Goal: Find specific page/section: Find specific page/section

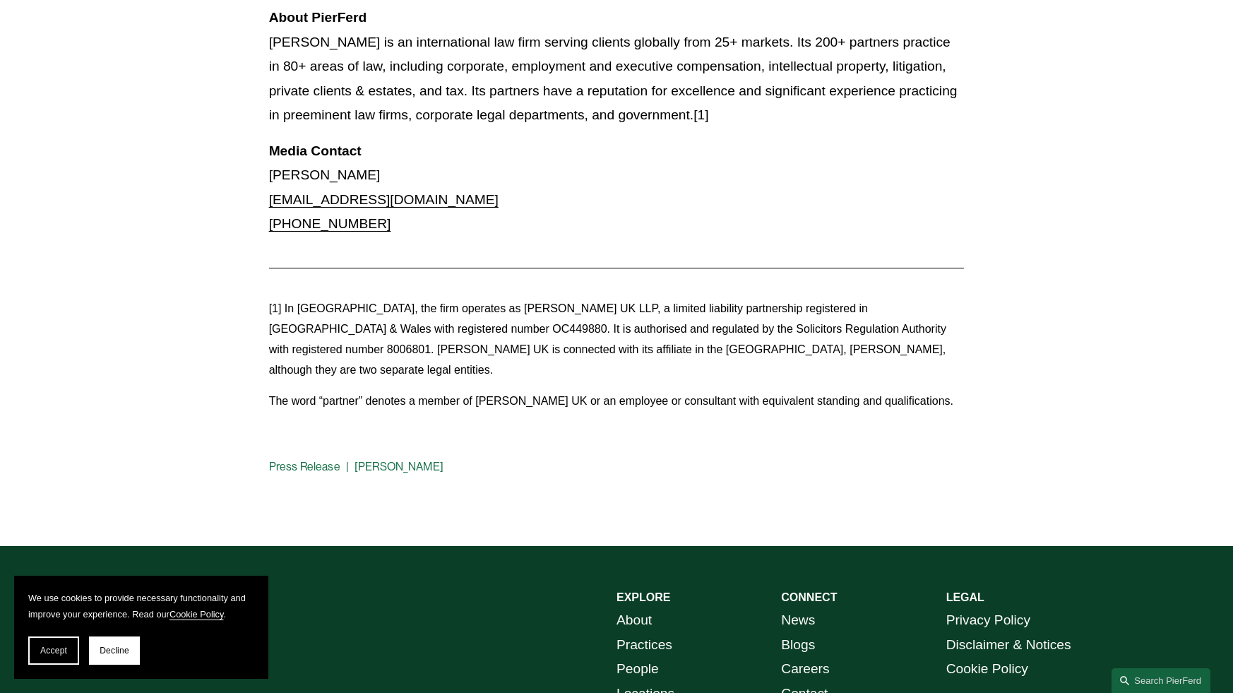
scroll to position [1254, 0]
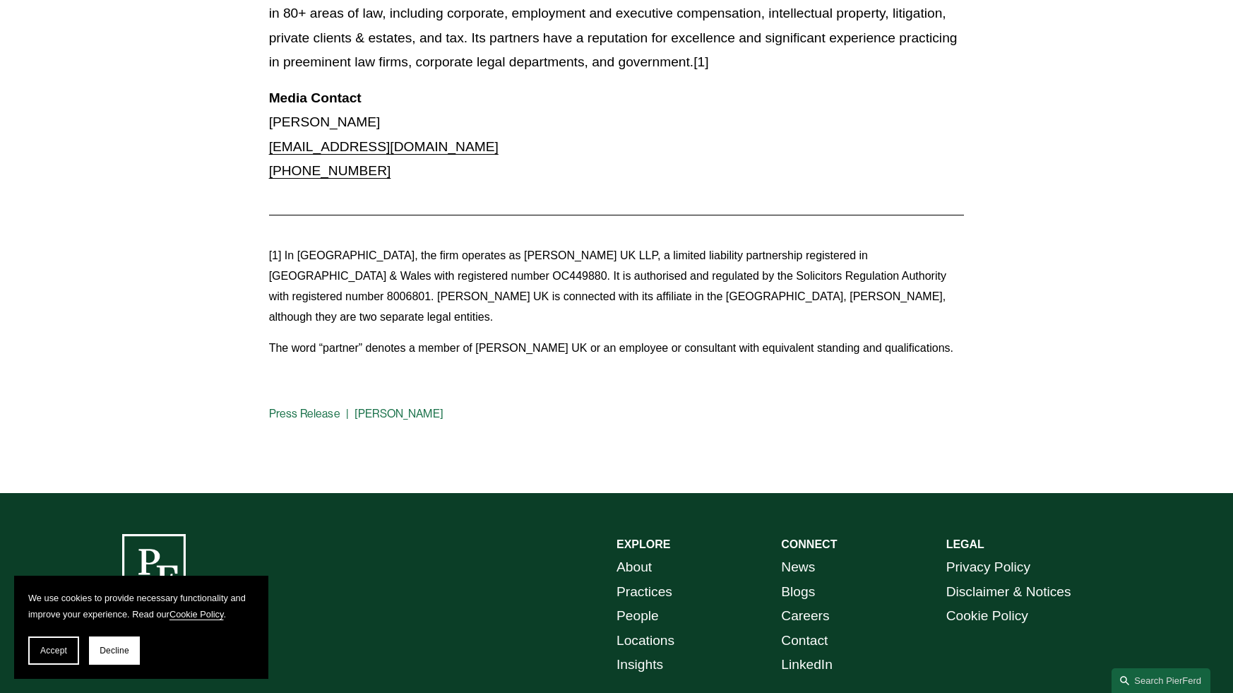
click at [620, 629] on link "Locations" at bounding box center [646, 641] width 58 height 25
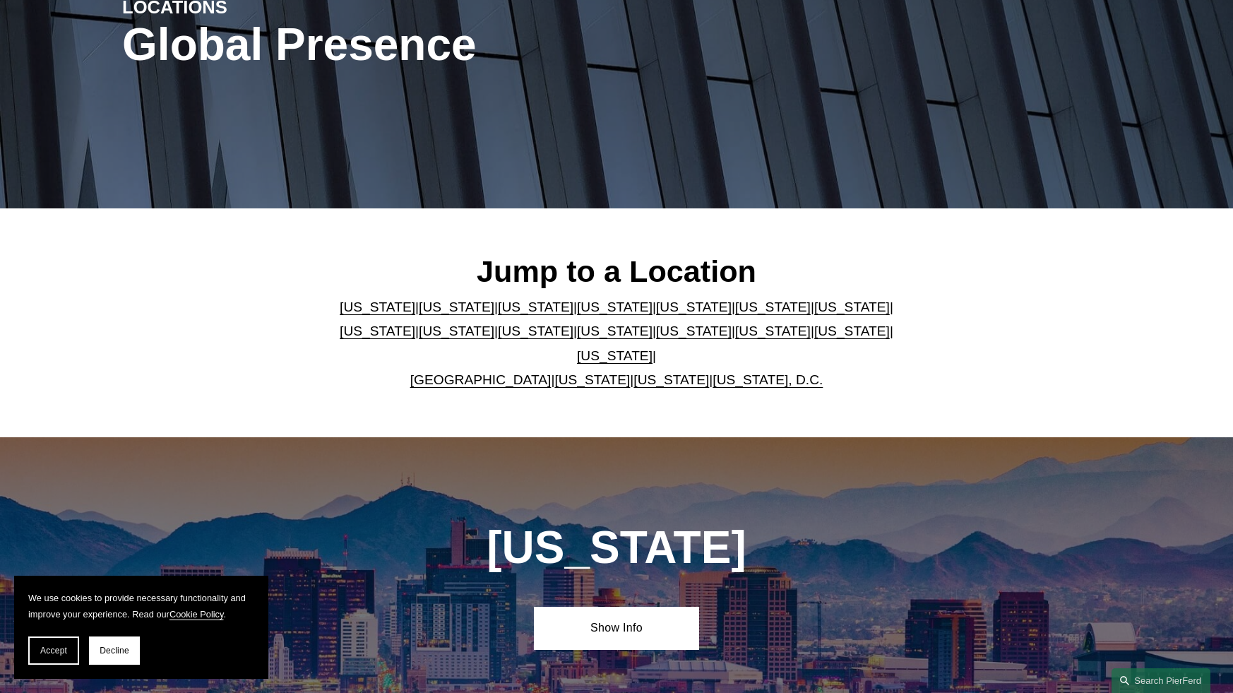
scroll to position [212, 0]
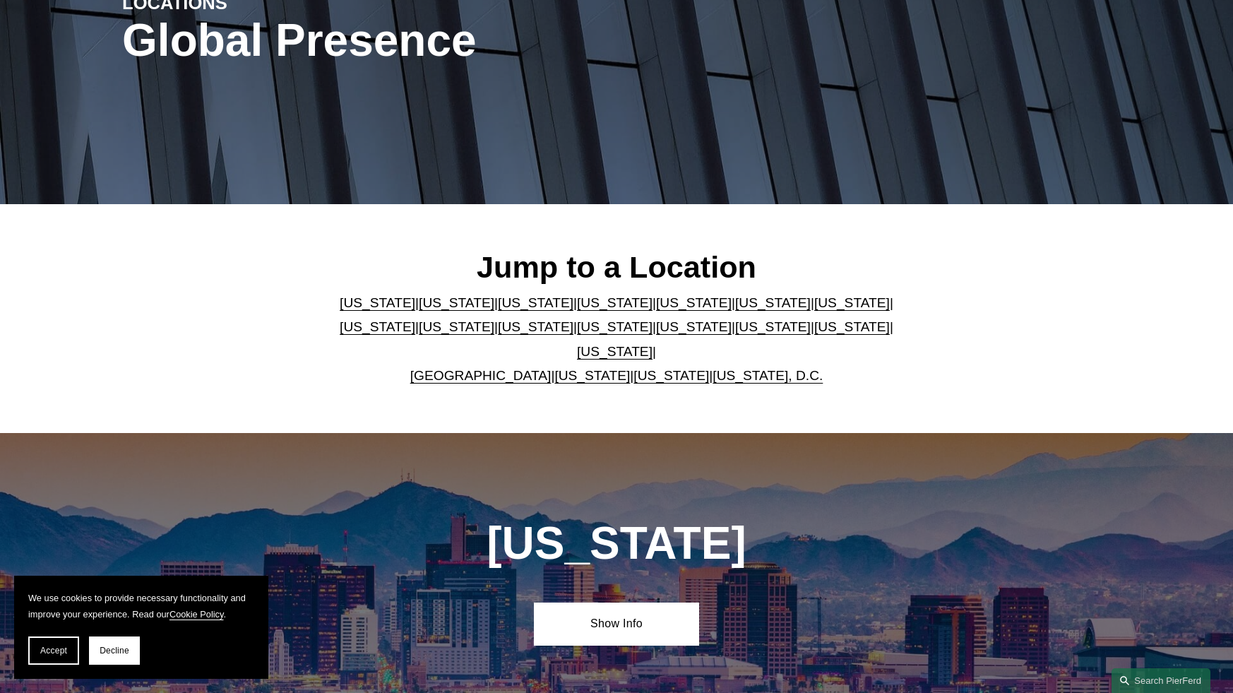
click at [656, 310] on link "Florida" at bounding box center [694, 302] width 76 height 15
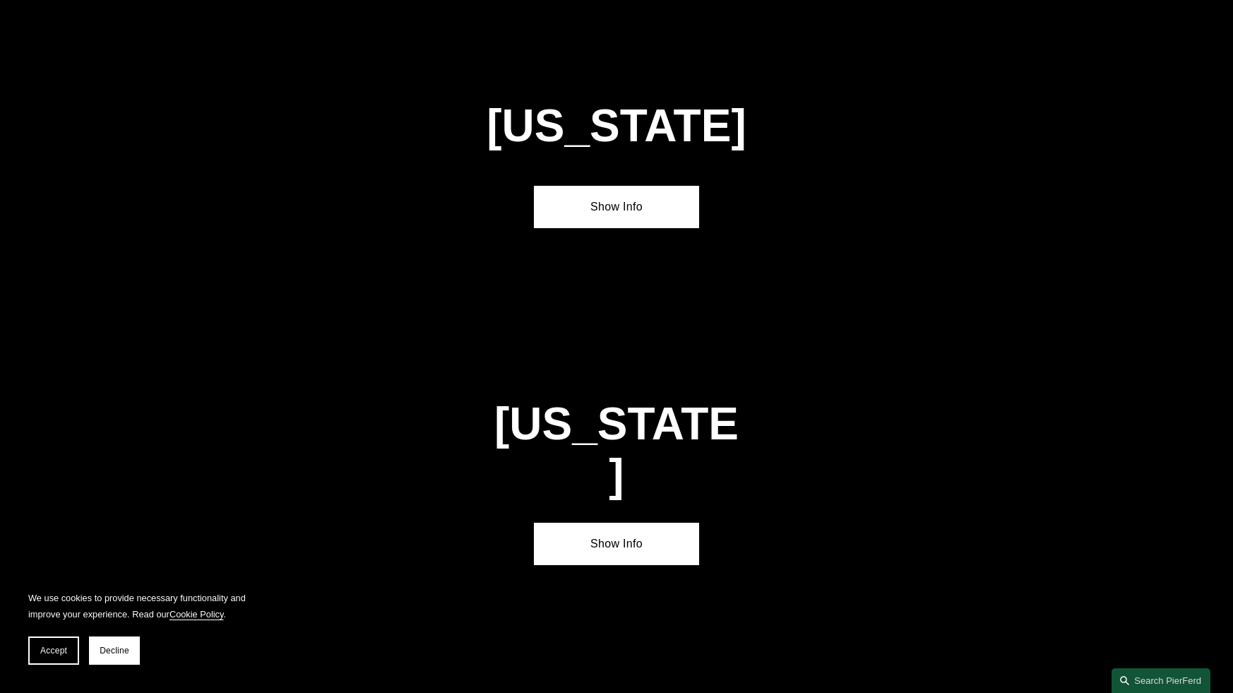
scroll to position [1836, 0]
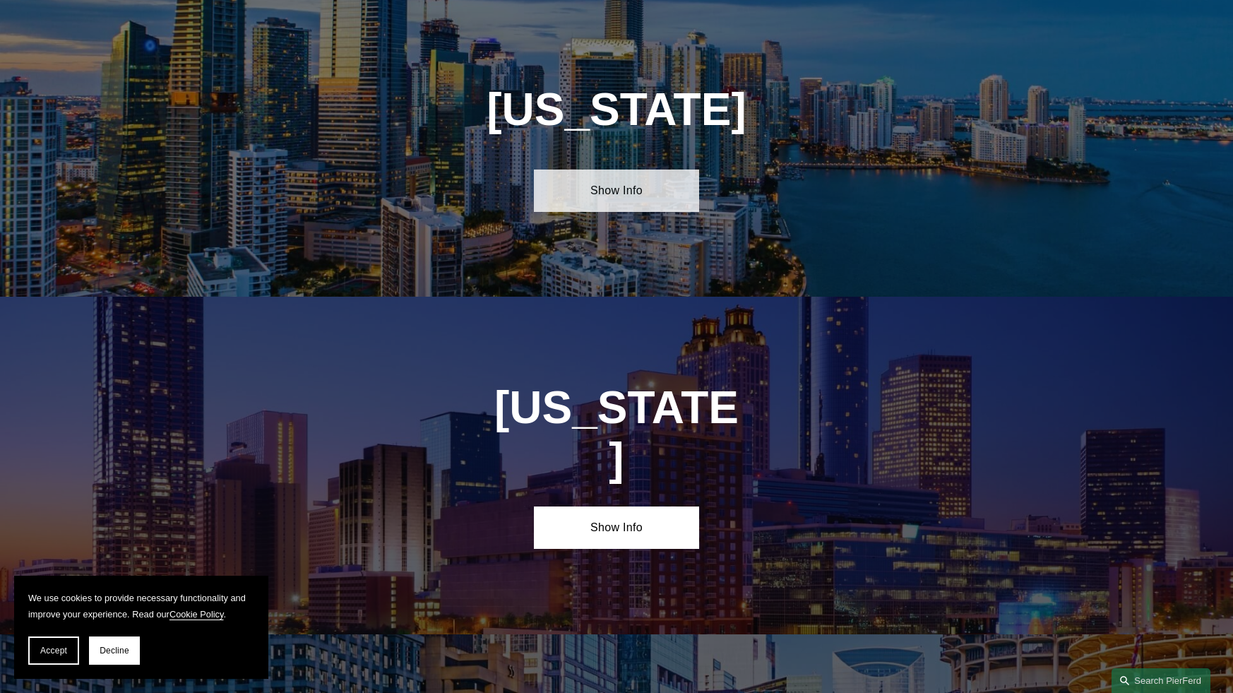
click at [606, 201] on link "Show Info" at bounding box center [616, 191] width 165 height 42
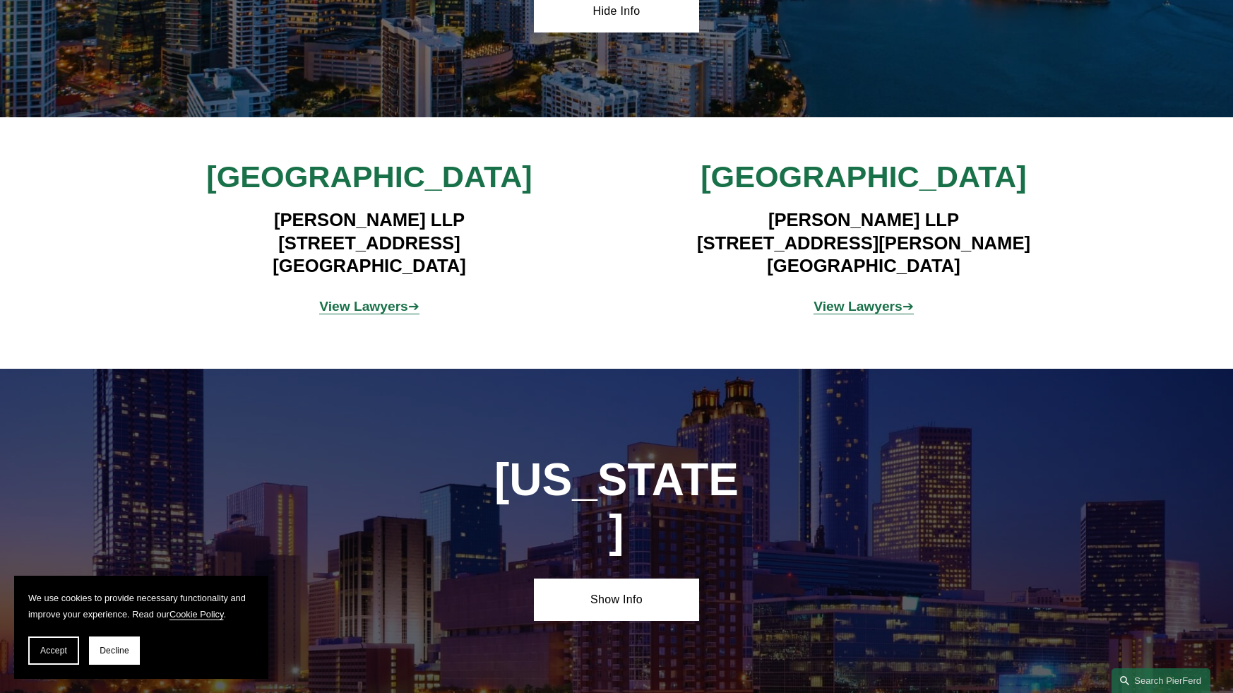
scroll to position [2048, 0]
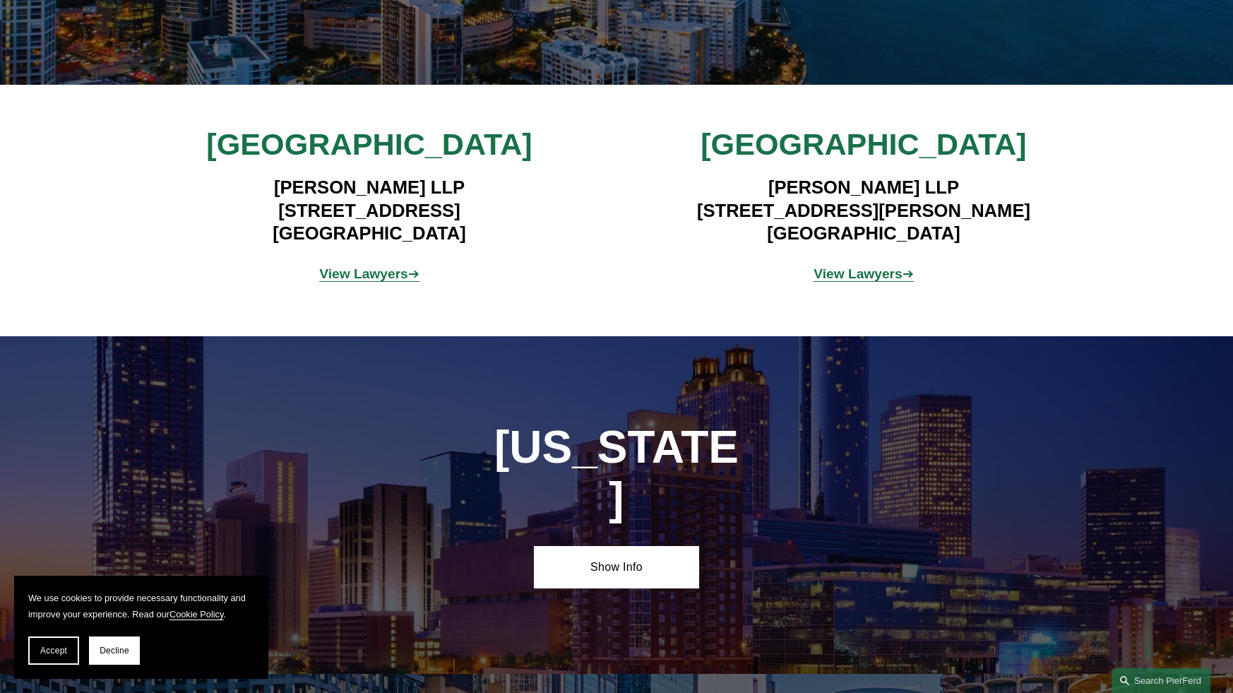
click at [372, 276] on strong "View Lawyers" at bounding box center [363, 273] width 89 height 15
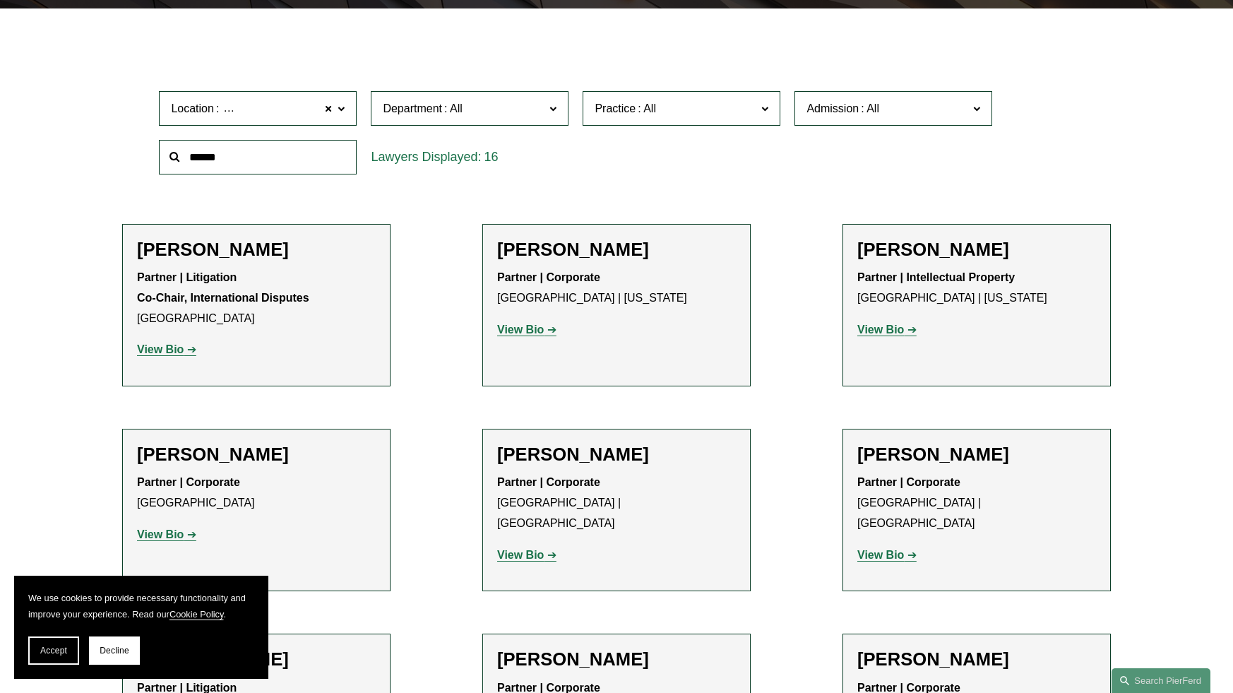
scroll to position [424, 0]
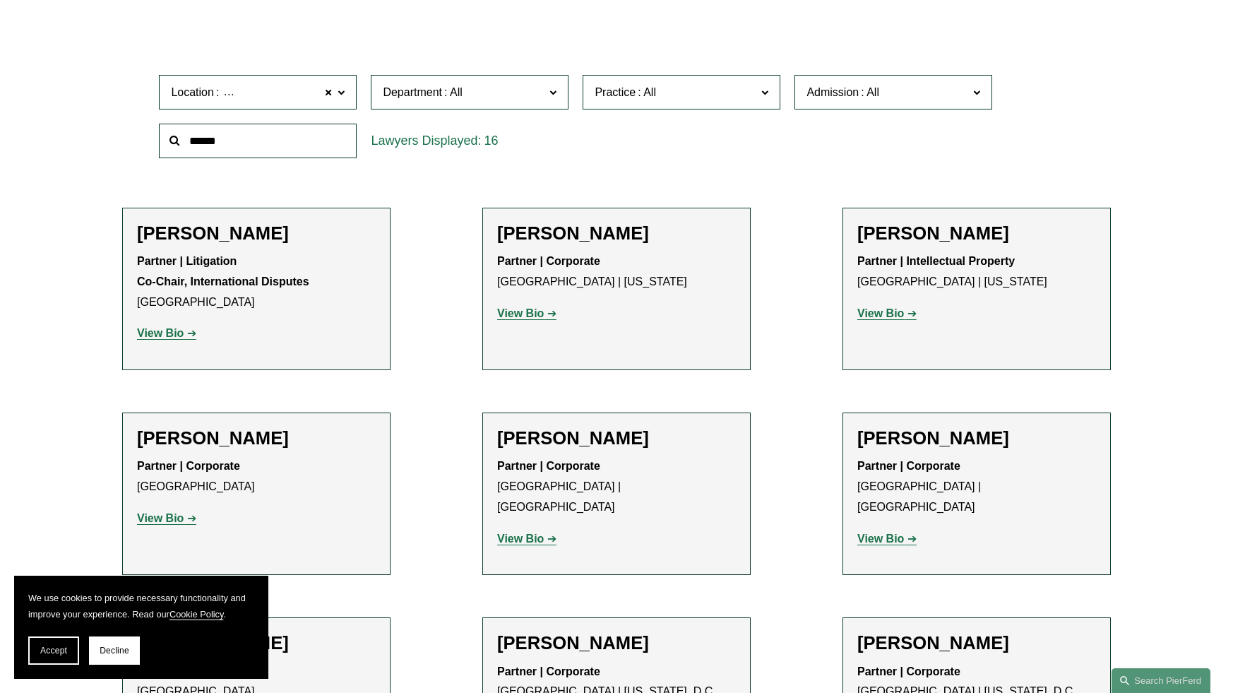
click at [517, 104] on label "Department" at bounding box center [470, 92] width 198 height 35
click at [0, 0] on link "Intellectual Property" at bounding box center [0, 0] width 0 height 0
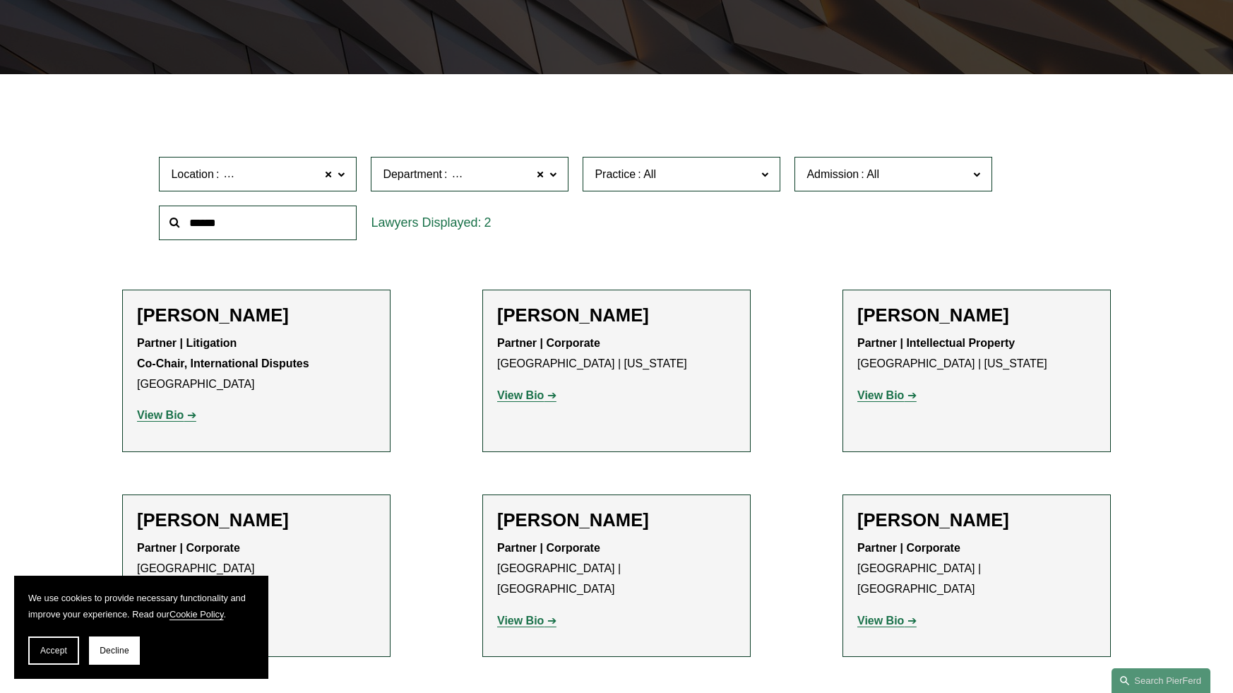
scroll to position [274, 0]
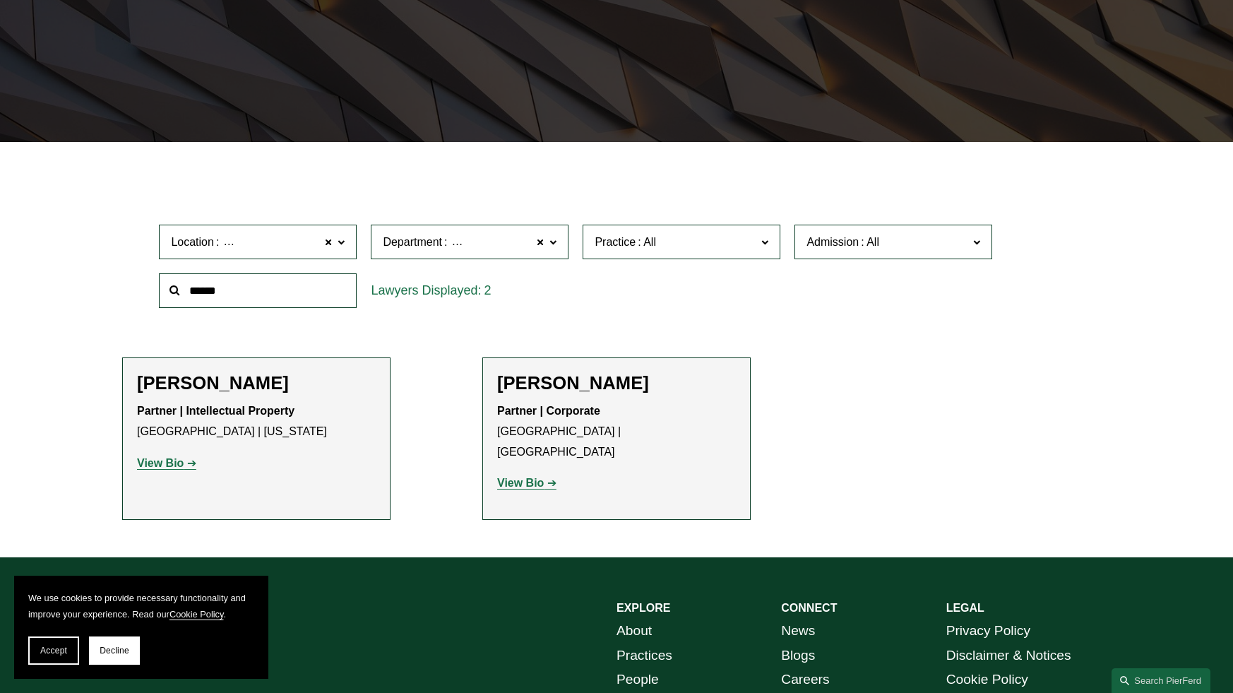
click at [512, 477] on strong "View Bio" at bounding box center [520, 483] width 47 height 12
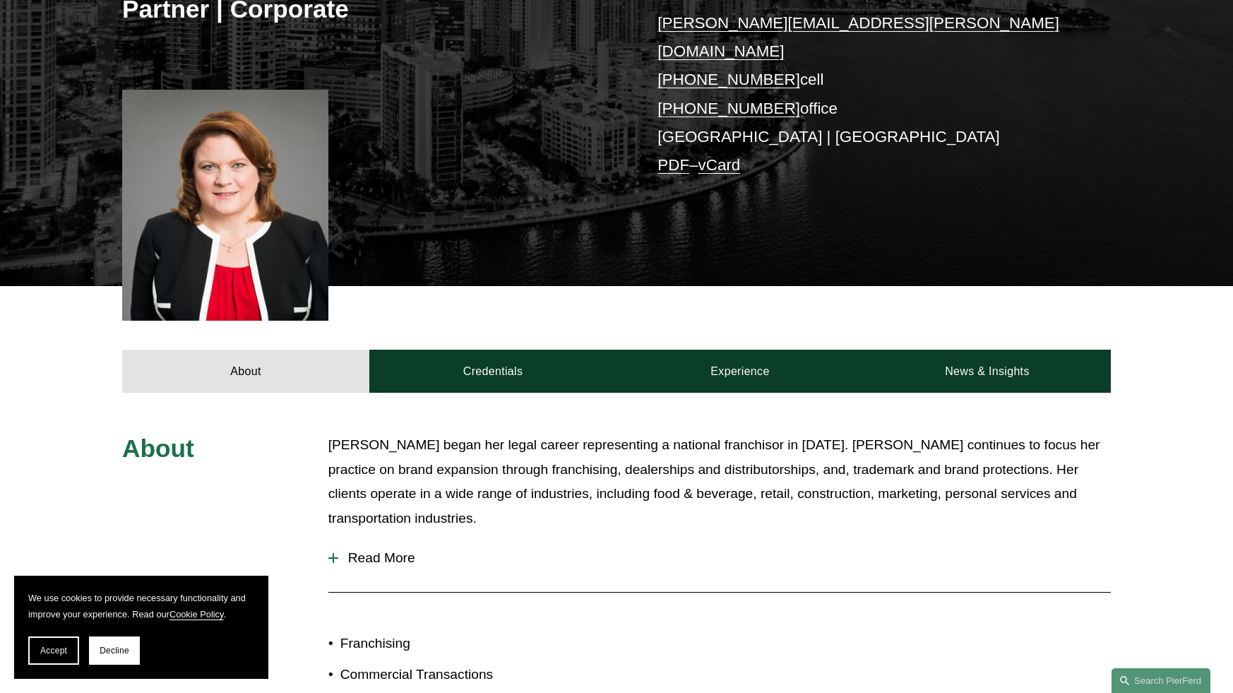
scroll to position [424, 0]
